Goal: Information Seeking & Learning: Learn about a topic

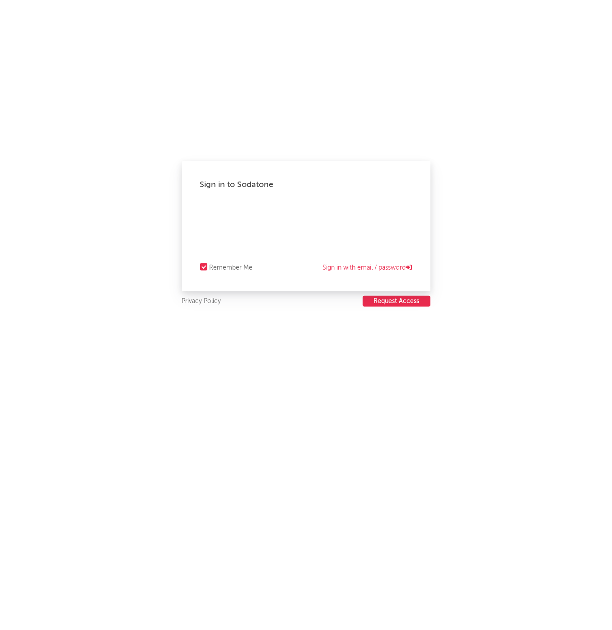
select select "recorded_music"
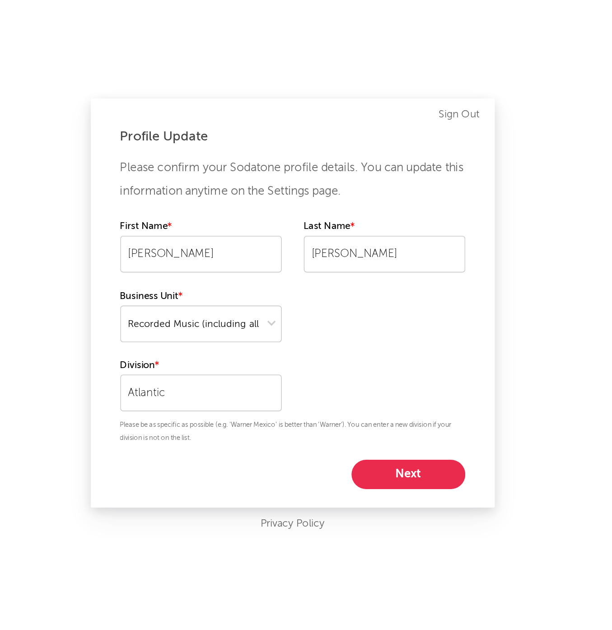
click at [245, 283] on div "Please confirm your Sodatone profile details. You can update this information a…" at bounding box center [306, 259] width 212 height 205
click at [342, 343] on button "Next" at bounding box center [377, 352] width 70 height 18
select select "anr_research"
select select "other"
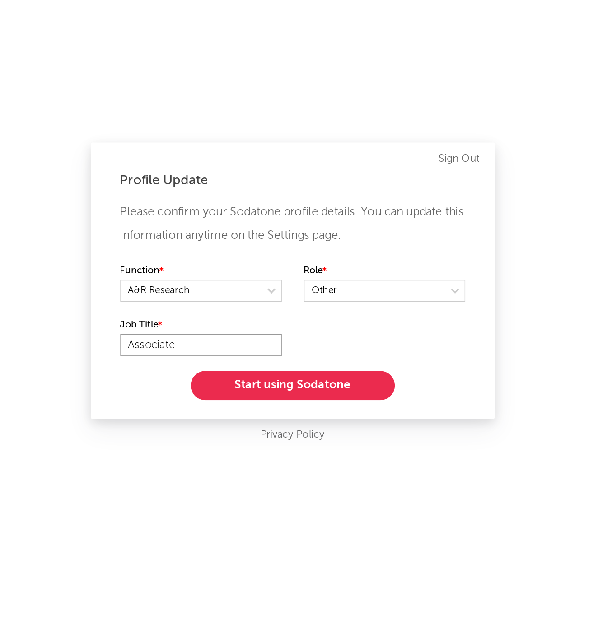
click at [200, 266] on input "Associate" at bounding box center [249, 273] width 99 height 14
click at [244, 289] on button "Start using Sodatone" at bounding box center [307, 298] width 126 height 18
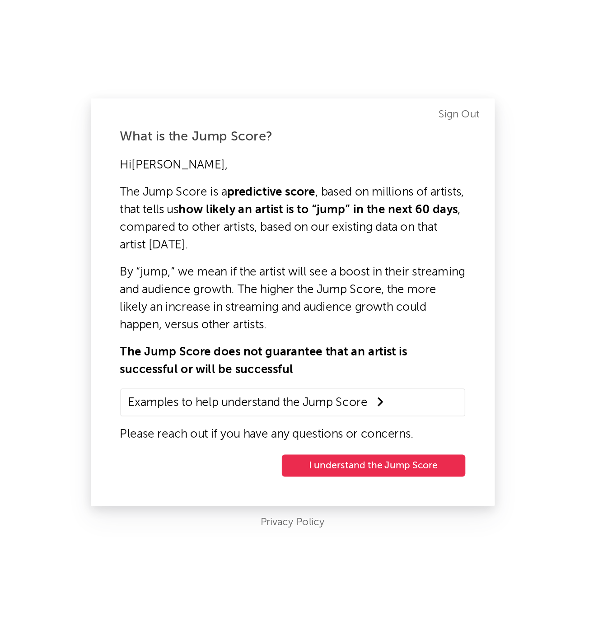
click at [300, 340] on button "I understand the Jump Score" at bounding box center [356, 347] width 113 height 14
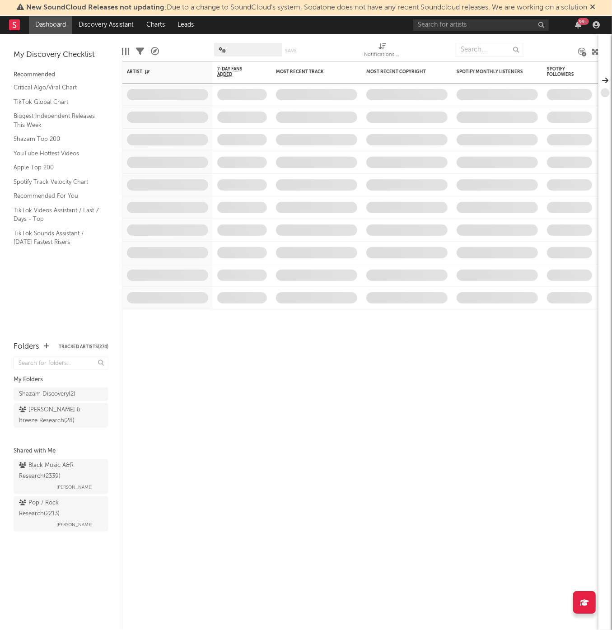
click at [596, 6] on icon at bounding box center [592, 6] width 5 height 7
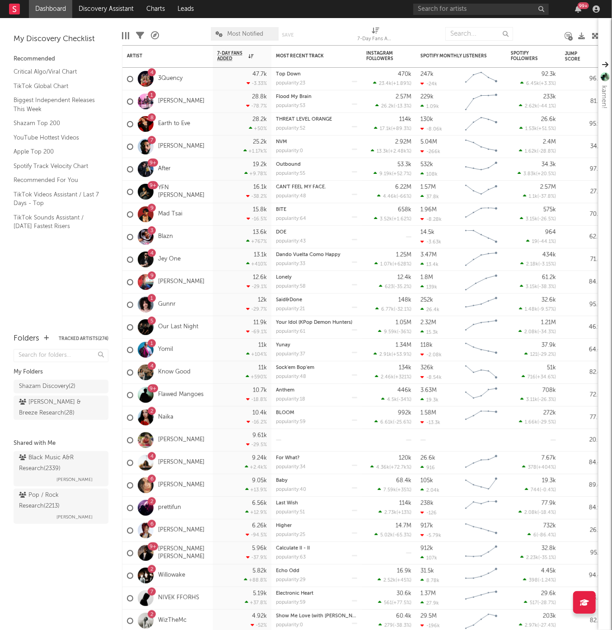
click at [55, 6] on link "Dashboard" at bounding box center [50, 9] width 43 height 18
click at [17, 9] on rect at bounding box center [14, 9] width 11 height 11
click at [13, 8] on icon at bounding box center [15, 9] width 4 height 6
click at [8, 10] on nav "Dashboard Discovery Assistant Charts Leads 99 +" at bounding box center [306, 9] width 612 height 18
click at [11, 9] on rect at bounding box center [14, 9] width 11 height 11
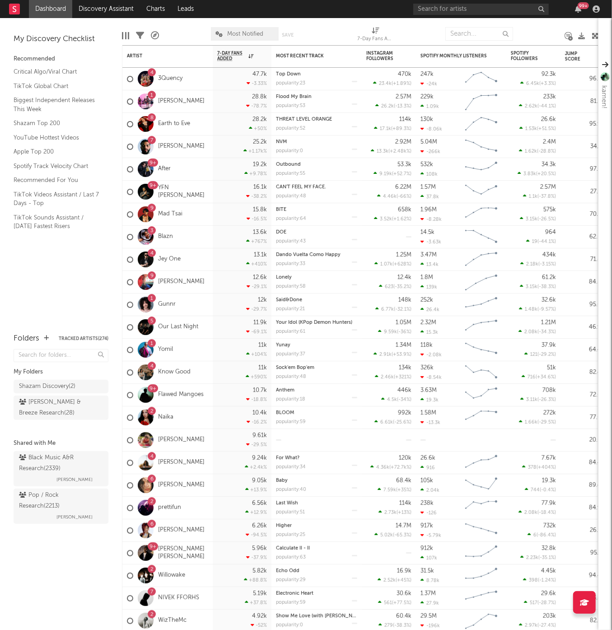
click at [17, 9] on rect at bounding box center [14, 9] width 11 height 11
click at [53, 8] on link "Dashboard" at bounding box center [50, 9] width 43 height 18
click at [52, 8] on link "Dashboard" at bounding box center [50, 9] width 43 height 18
click at [16, 5] on rect at bounding box center [14, 9] width 11 height 11
click at [16, 7] on rect at bounding box center [14, 9] width 11 height 11
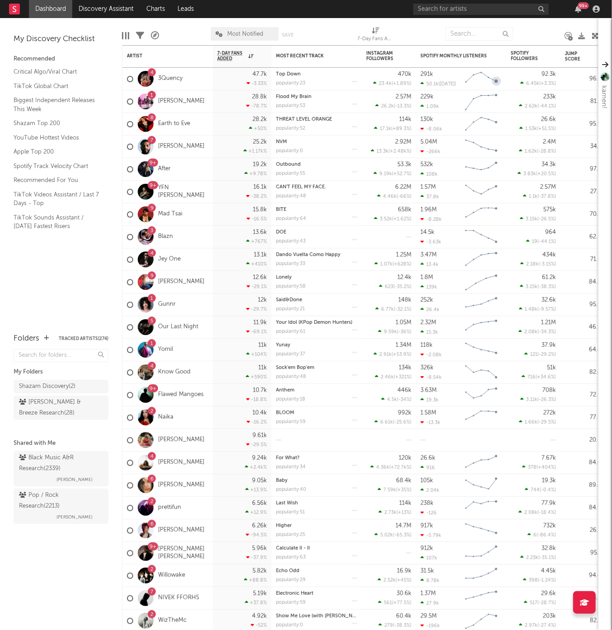
click at [591, 4] on div "99 +" at bounding box center [508, 9] width 190 height 18
click at [595, 8] on icon "button" at bounding box center [596, 8] width 7 height 7
click at [13, 10] on rect at bounding box center [14, 9] width 11 height 11
click at [17, 9] on rect at bounding box center [14, 9] width 11 height 11
click at [184, 33] on div at bounding box center [185, 34] width 38 height 23
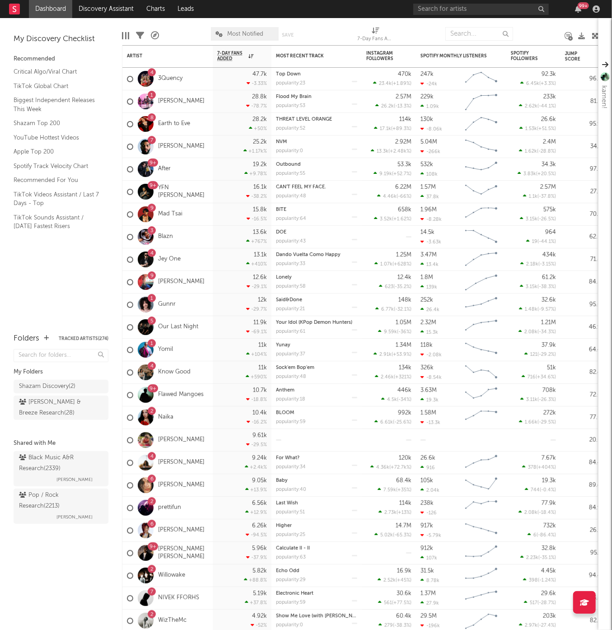
click at [92, 279] on div "My Discovery Checklist Recommended Critical Algo/Viral Chart TikTok Global Char…" at bounding box center [61, 171] width 122 height 306
click at [62, 267] on div "My Discovery Checklist Recommended Critical Algo/Viral Chart TikTok Global Char…" at bounding box center [61, 171] width 122 height 306
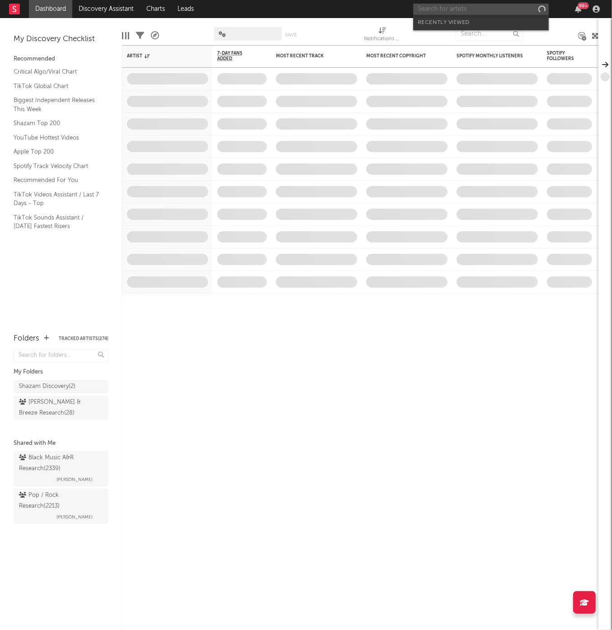
click at [489, 9] on input "text" at bounding box center [481, 9] width 136 height 11
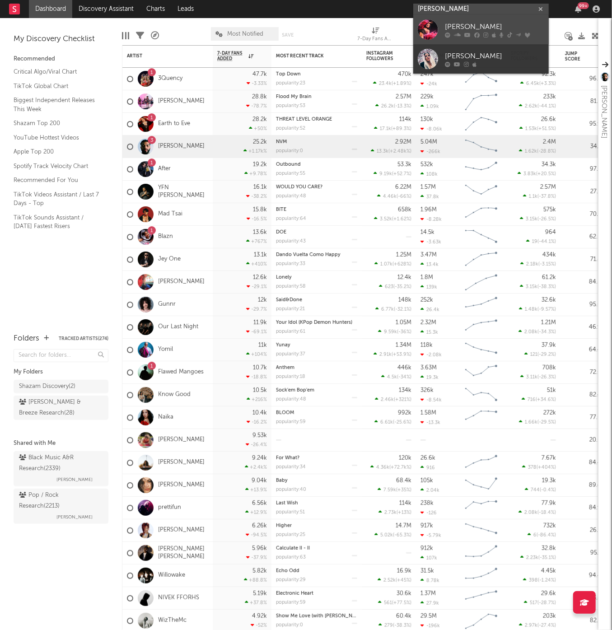
type input "Rhea Raj"
click at [498, 31] on div "Rhea Raj" at bounding box center [494, 27] width 99 height 11
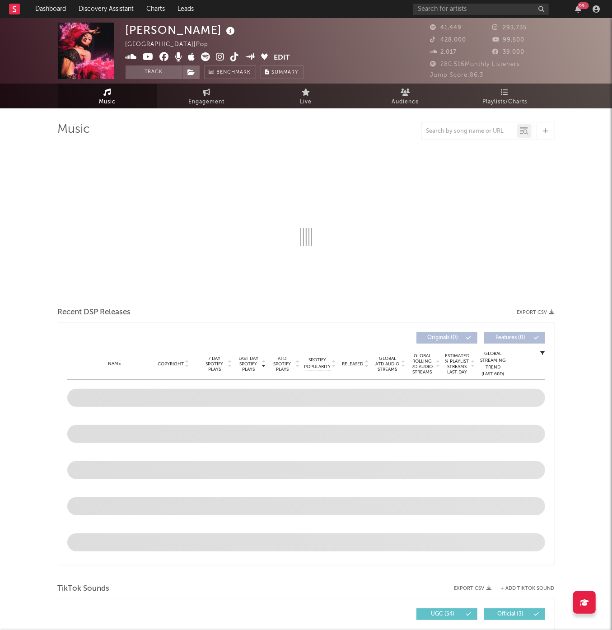
select select "6m"
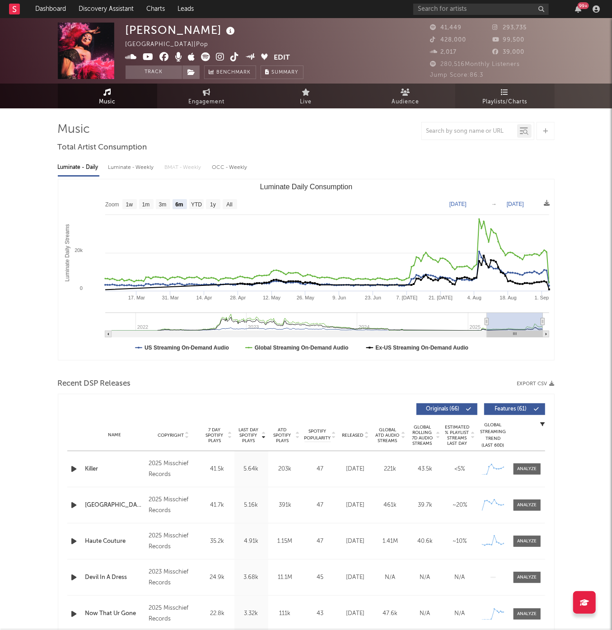
click at [533, 104] on link "Playlists/Charts" at bounding box center [504, 96] width 99 height 25
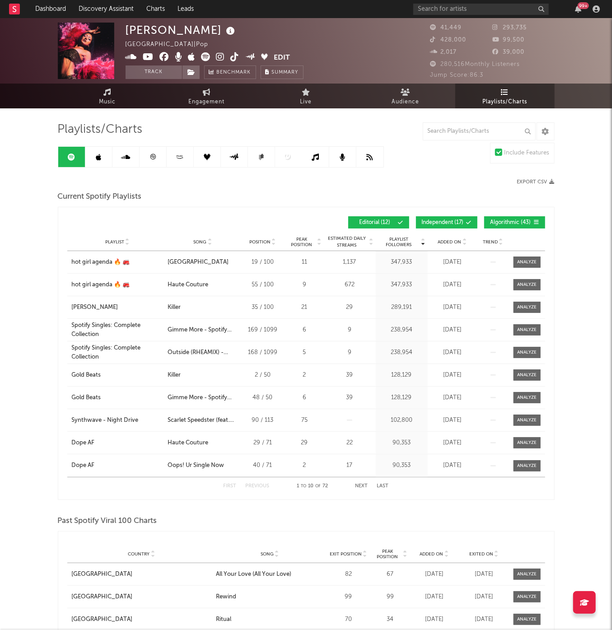
click at [454, 219] on button "Independent ( 17 )" at bounding box center [446, 222] width 61 height 12
click at [522, 207] on div "Playlist Followers Playlist Song Position Peak Position Playlist Followers Adde…" at bounding box center [306, 353] width 497 height 293
click at [521, 219] on button "Algorithmic ( 43 )" at bounding box center [514, 222] width 61 height 12
click at [115, 153] on link at bounding box center [126, 157] width 27 height 20
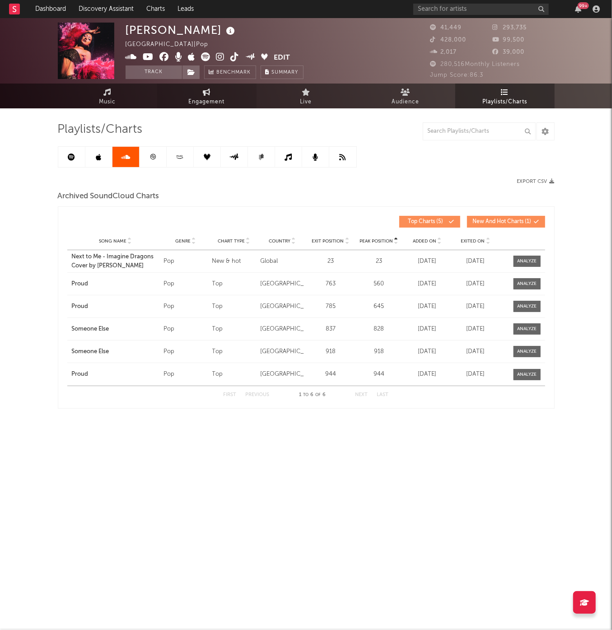
click at [196, 101] on span "Engagement" at bounding box center [207, 102] width 36 height 11
select select "1w"
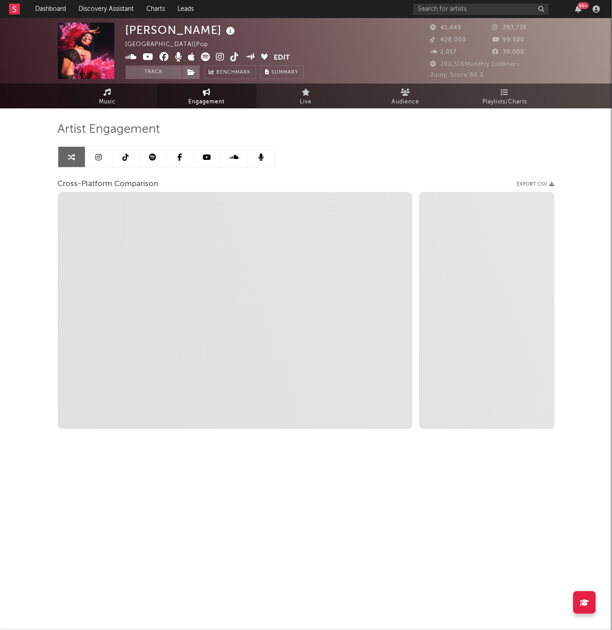
click at [103, 95] on link "Music" at bounding box center [107, 96] width 99 height 25
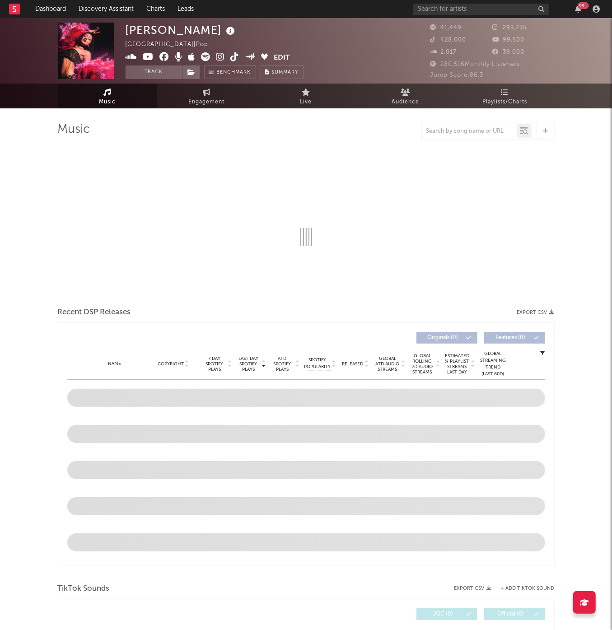
select select "6m"
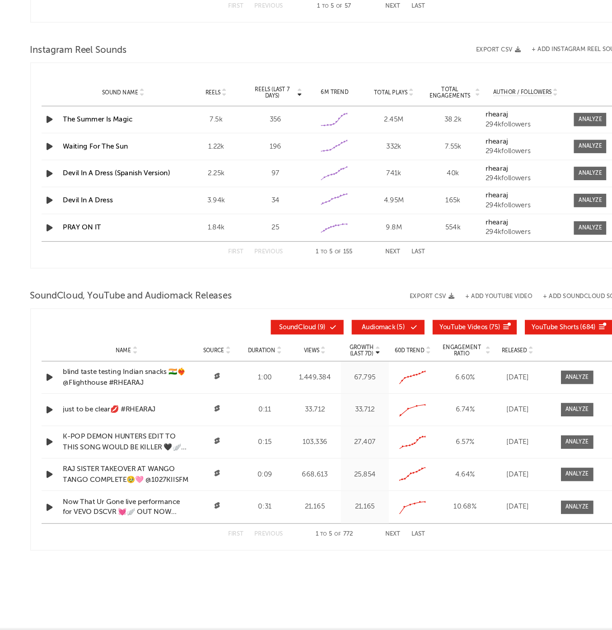
scroll to position [751, 0]
click at [328, 541] on div "First Previous 1 to 5 of 772 Next Last" at bounding box center [306, 550] width 165 height 18
click at [356, 548] on button "Next" at bounding box center [362, 550] width 13 height 5
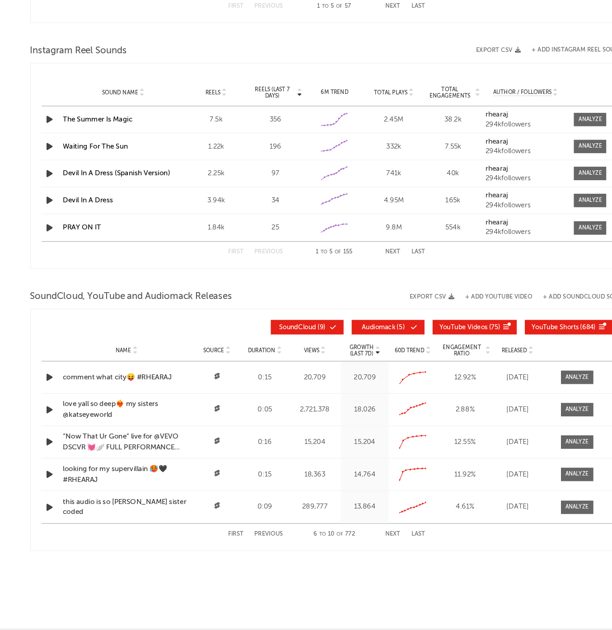
click at [224, 548] on button "First" at bounding box center [230, 550] width 13 height 5
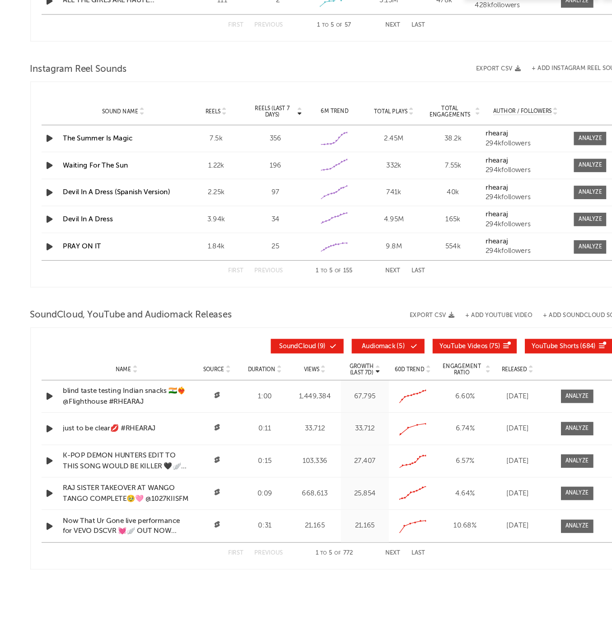
click at [127, 410] on div "blind taste testing Indian snacks 🇮🇳❤️‍🔥 @Flighthouse #RHEARAJ" at bounding box center [138, 419] width 107 height 18
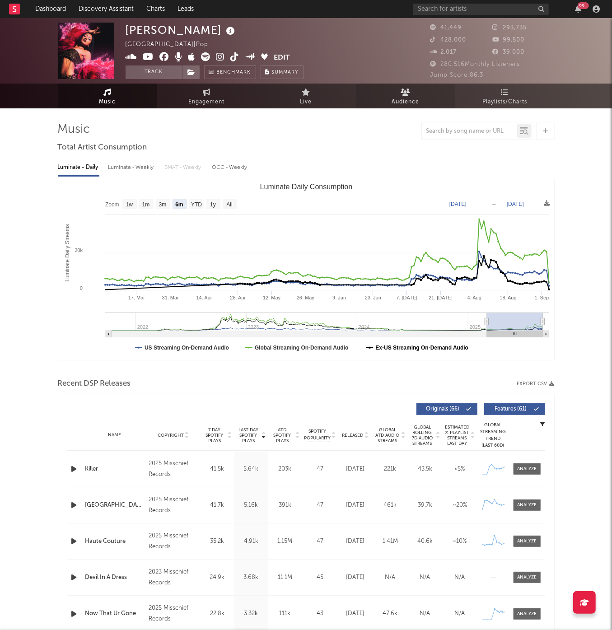
scroll to position [0, 0]
